Goal: Find specific page/section: Find specific page/section

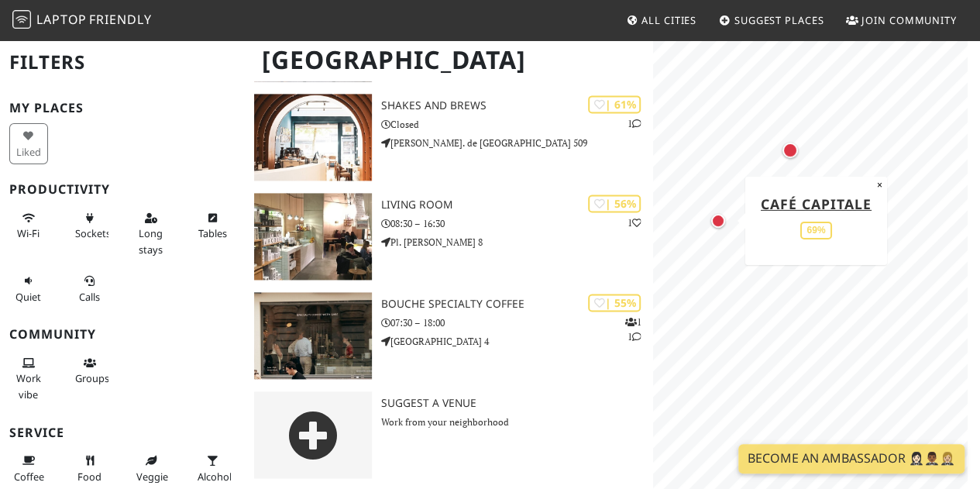
click at [717, 222] on div "Map marker" at bounding box center [718, 221] width 14 height 14
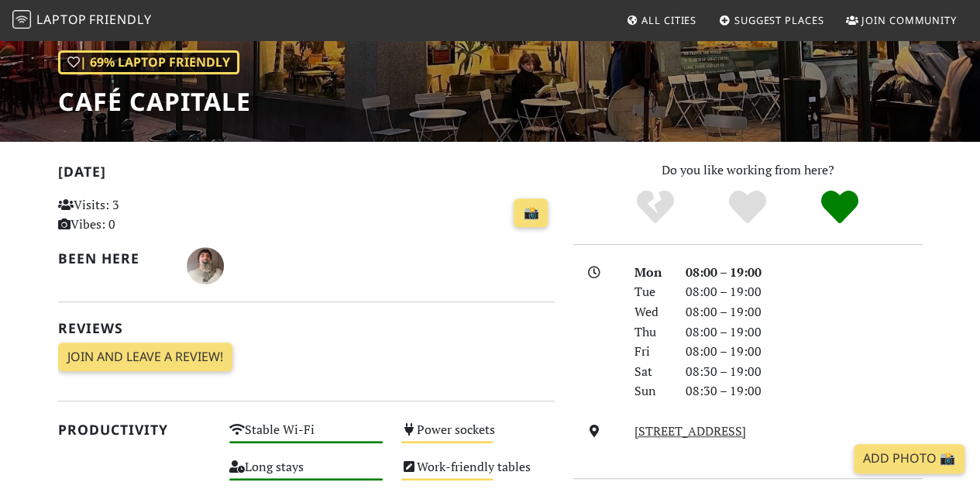
scroll to position [220, 0]
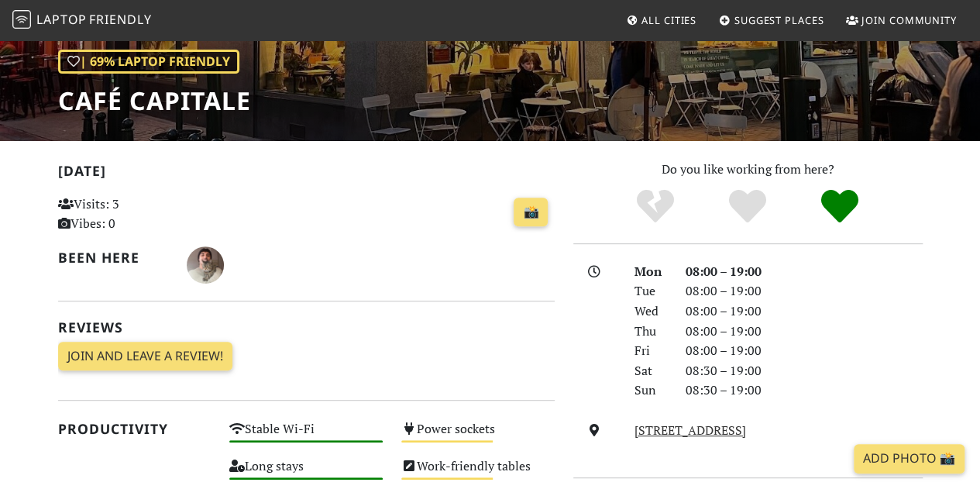
click at [155, 108] on h1 "Café Capitale" at bounding box center [154, 100] width 193 height 29
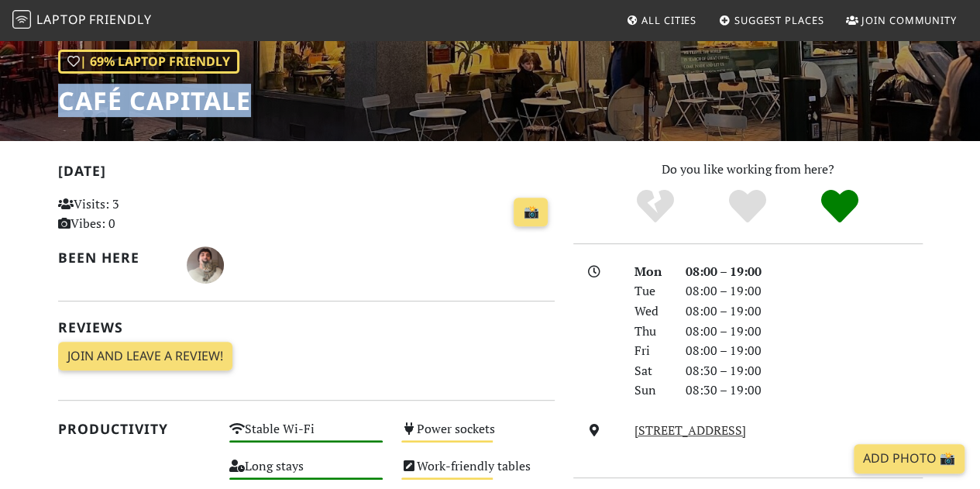
click at [155, 108] on h1 "Café Capitale" at bounding box center [154, 100] width 193 height 29
copy div "Café Capitale"
